Goal: Task Accomplishment & Management: Manage account settings

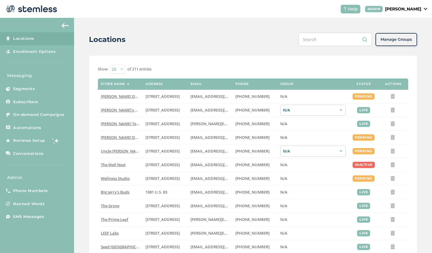
click at [393, 8] on p "[PERSON_NAME]" at bounding box center [403, 9] width 36 height 6
click at [398, 41] on span "Impersonate" at bounding box center [405, 43] width 29 height 6
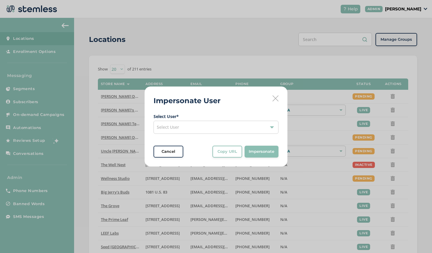
click at [245, 128] on div "Select User" at bounding box center [215, 127] width 125 height 13
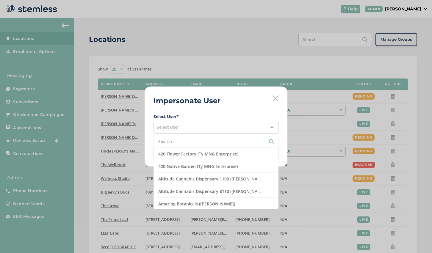
click at [226, 142] on input "text" at bounding box center [215, 141] width 115 height 6
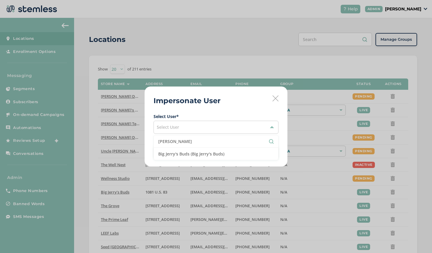
type input "[PERSON_NAME]"
click at [214, 159] on li "Big Jerry's Buds (Big Jerry's Buds)" at bounding box center [216, 154] width 124 height 12
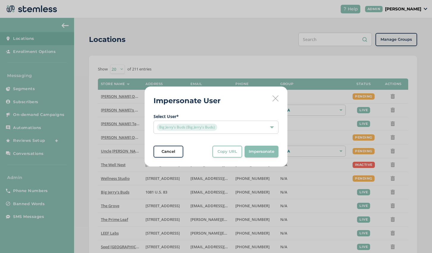
click at [266, 153] on span "Impersonate" at bounding box center [262, 152] width 26 height 6
